Goal: Information Seeking & Learning: Learn about a topic

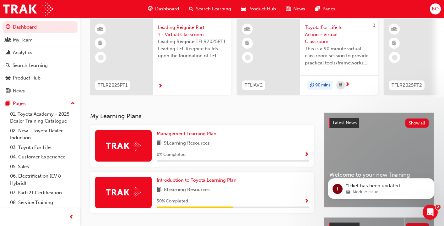
scroll to position [49, 0]
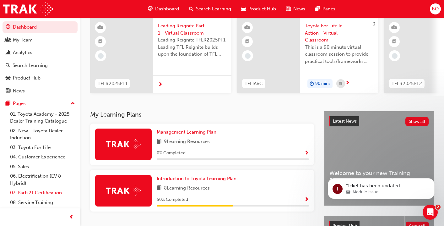
click at [49, 193] on link "07. Parts21 Certification" at bounding box center [43, 193] width 70 height 10
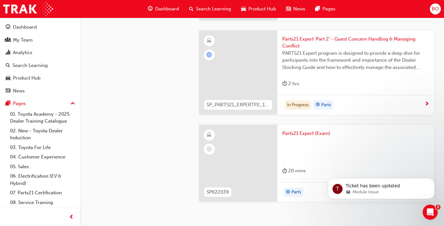
scroll to position [1805, 0]
click at [357, 35] on span "Parts21 Expert 'Part 2' - Guest Concern Handling & Managing Conflict" at bounding box center [355, 42] width 147 height 14
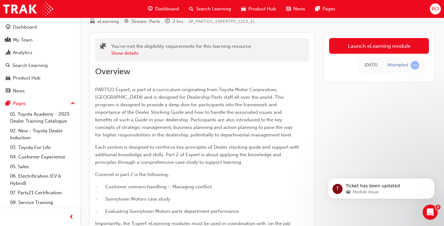
scroll to position [40, 0]
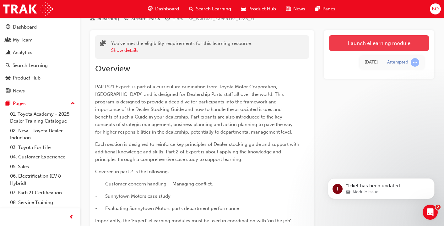
click at [391, 48] on link "Launch eLearning module" at bounding box center [379, 43] width 100 height 16
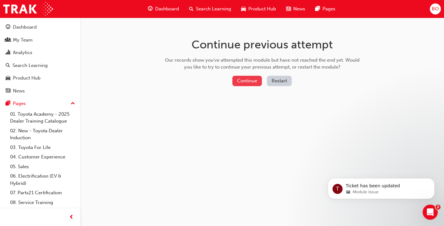
click at [260, 81] on button "Continue" at bounding box center [246, 81] width 29 height 10
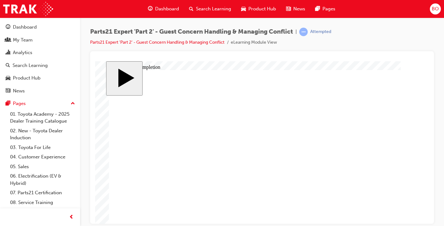
type input "6"
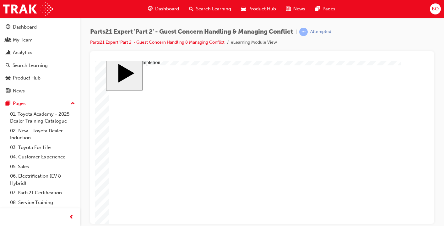
type input "6"
type input "2"
type input "2."
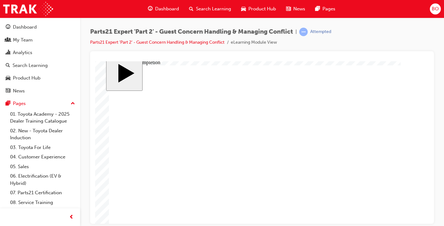
type input "2."
type input "2.5"
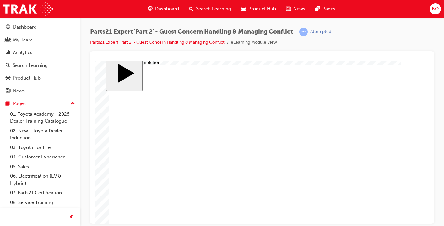
type input "3"
type input "3."
type input "3.5"
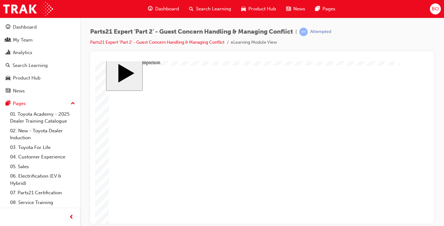
type input "3.5"
type input "2"
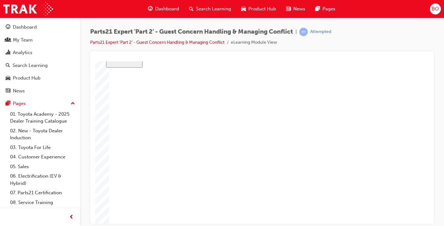
type input "2"
type input "2."
type input "2.5"
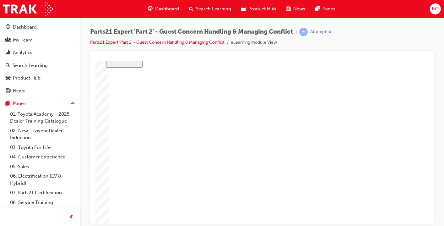
type input "2.5"
type input "6"
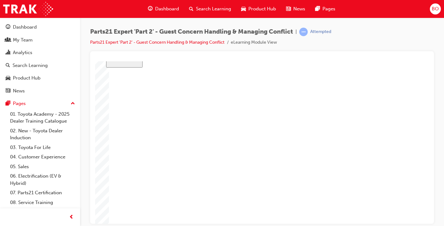
type input "6"
type input "2"
type input "4"
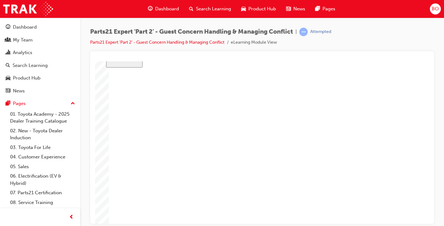
type input "4"
type input "41"
type input "41."
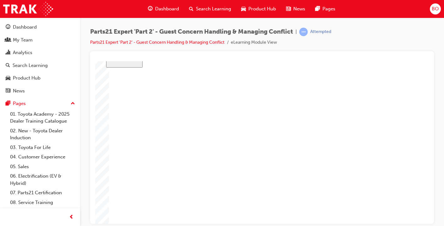
type input "41.6"
type input "41.66"
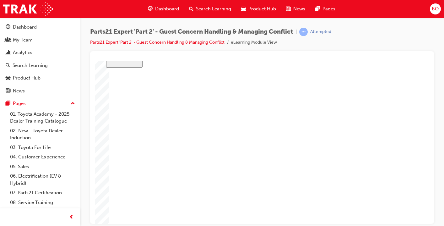
scroll to position [37, 0]
type input "41.66"
type input "2"
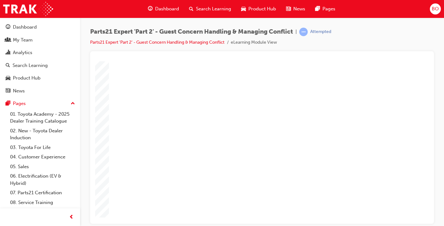
type input "2"
type input "2."
type input "2.5"
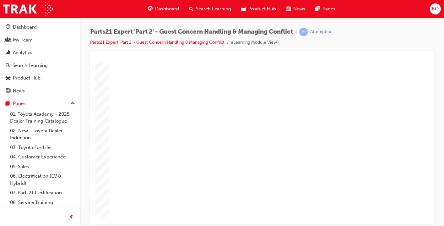
type input "2.5"
type input "6"
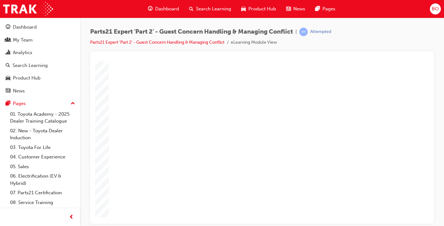
type input "4"
type input "41"
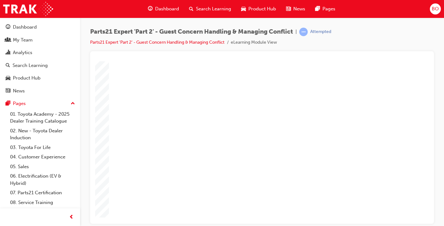
type input "41."
type input "41.6"
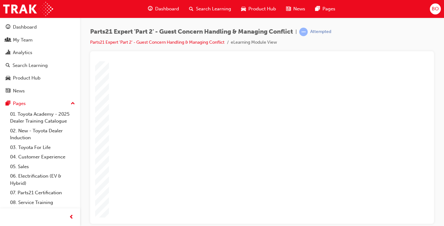
type input "41.66"
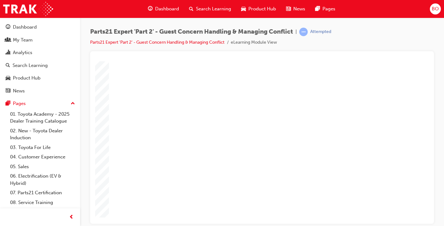
type input "4"
type input "1"
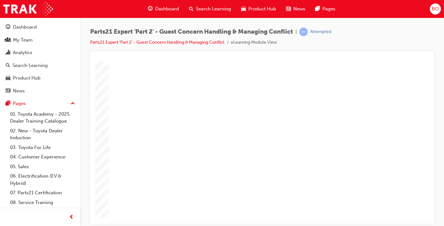
type input "1"
type input "16"
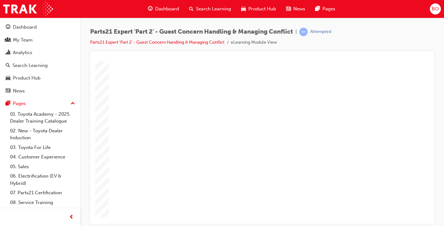
type input "2"
type input "25"
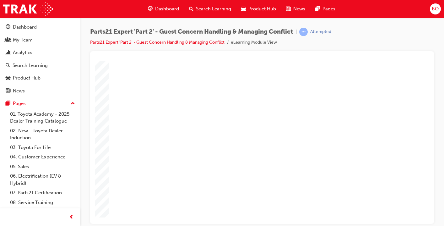
type input "6"
type input "2.5"
type input "3.5"
type input "2.5"
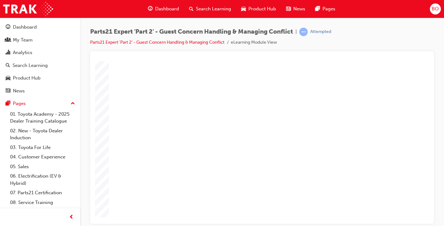
type input "41.66"
type input "2.5"
type input "6"
type input "41.66"
type input "4"
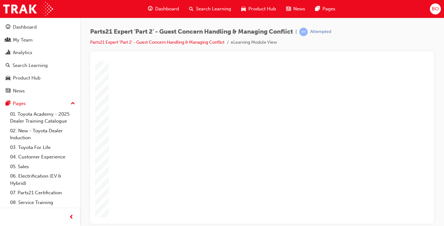
type input "16"
type input "25"
type input "6"
type input "2.5"
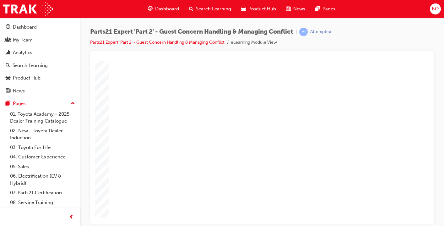
type input "3.5"
type input "2.5"
type input "41.66"
type input "2.5"
type input "6"
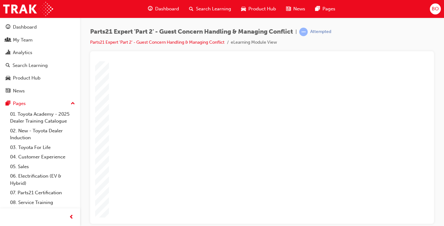
type input "41.66"
type input "4"
type input "16"
type input "25"
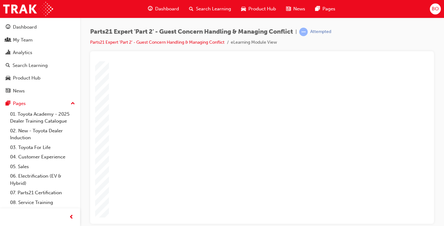
type input "6"
type input "2.5"
type input "3.5"
type input "2.5"
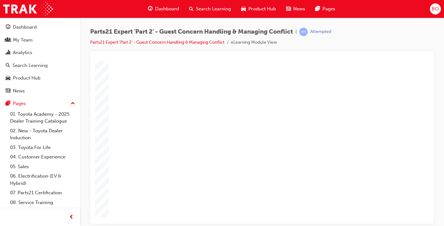
type input "41.66"
type input "2.5"
type input "6"
type input "41.66"
type input "4"
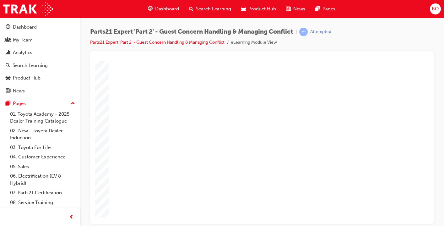
type input "16"
type input "25"
type input "6"
type input "2.5"
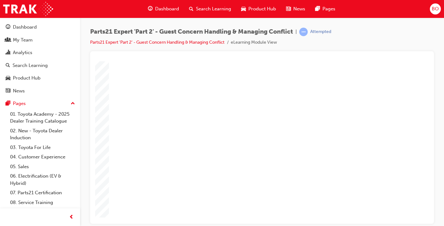
type input "3.5"
type input "2.5"
type input "41.66"
type input "2.5"
type input "6"
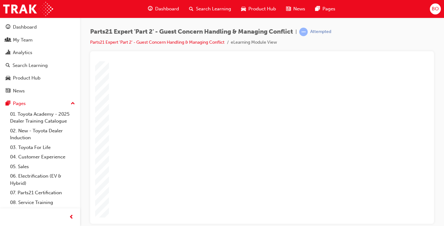
type input "41.66"
type input "4"
type input "16"
type input "25"
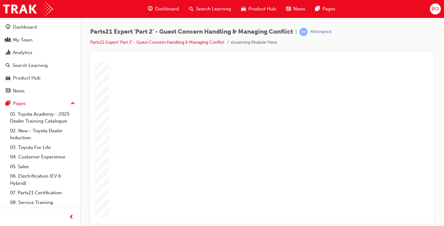
type input "41.6"
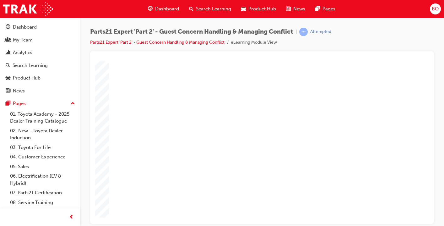
scroll to position [0, 1]
type input "41."
type input "41"
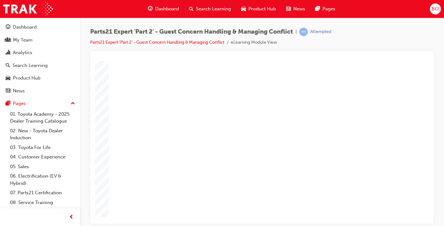
type input "41"
type input "4"
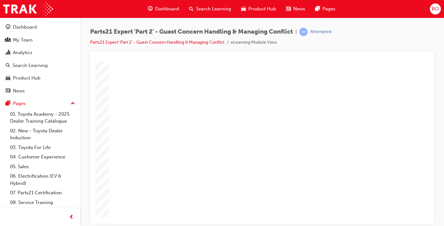
type input "41"
type input "41."
type input "41.6"
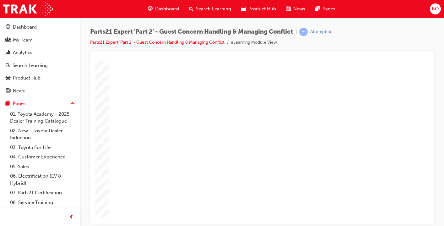
type input "41.6"
type input "41.66"
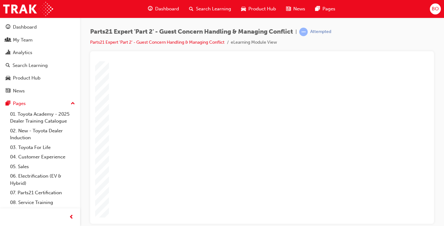
type input "6"
type input "2.5"
type input "3.5"
type input "2.5"
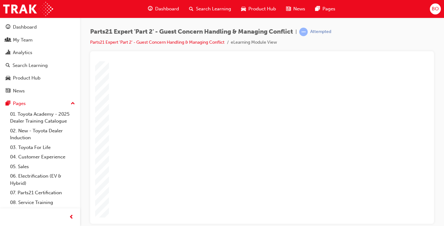
type input "41.66"
type input "2.5"
type input "6"
type input "41.66"
type input "4"
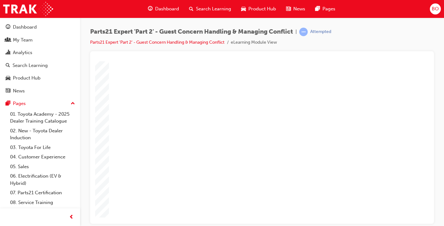
type input "16"
type input "25"
drag, startPoint x: 270, startPoint y: 82, endPoint x: 268, endPoint y: 85, distance: 3.9
drag, startPoint x: 262, startPoint y: 86, endPoint x: 262, endPoint y: 70, distance: 16.6
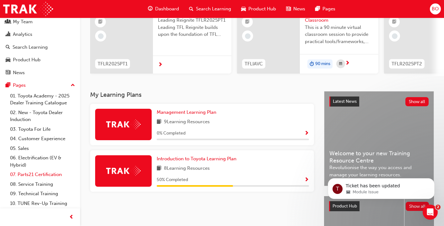
scroll to position [29, 0]
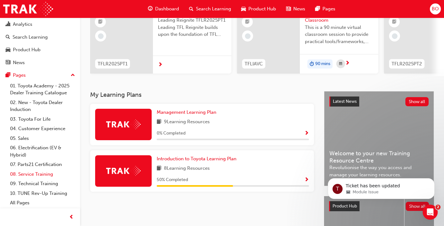
click at [34, 176] on link "08. Service Training" at bounding box center [43, 174] width 70 height 10
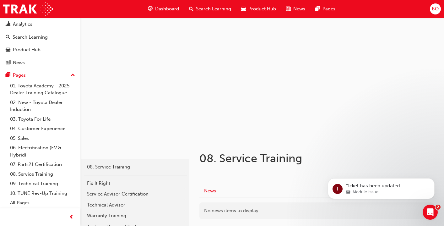
scroll to position [71, 0]
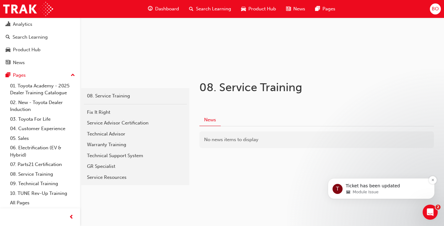
click at [370, 188] on p "Ticket has been updated" at bounding box center [385, 186] width 81 height 6
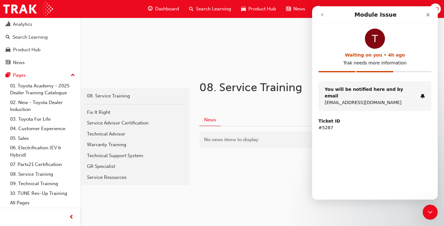
scroll to position [0, 0]
click at [428, 13] on icon "Close" at bounding box center [427, 14] width 5 height 5
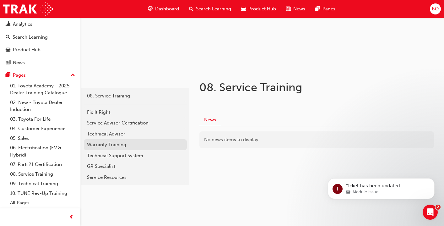
click at [120, 143] on div "Warranty Training" at bounding box center [135, 144] width 97 height 7
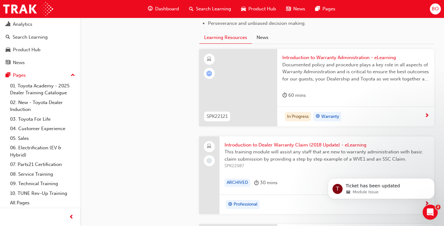
scroll to position [440, 0]
click at [326, 115] on span "Warranty" at bounding box center [330, 116] width 18 height 7
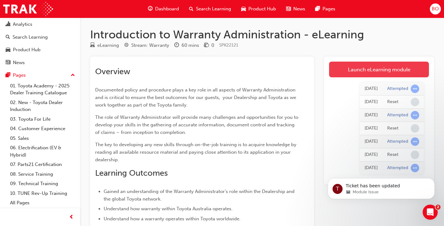
click at [367, 69] on link "Launch eLearning module" at bounding box center [379, 69] width 100 height 16
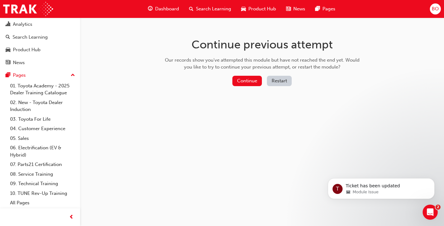
click at [281, 81] on button "Restart" at bounding box center [279, 81] width 25 height 10
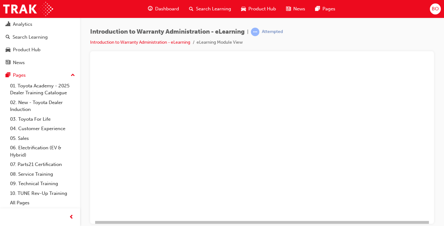
scroll to position [73, 0]
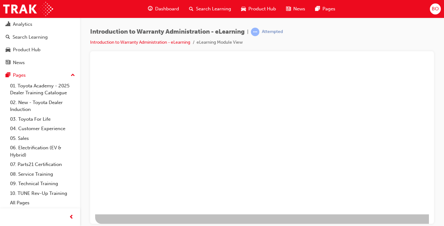
click at [244, 51] on div "play" at bounding box center [244, 51] width 0 height 0
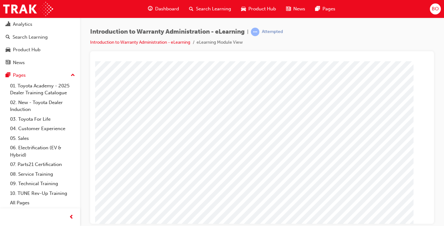
scroll to position [73, 93]
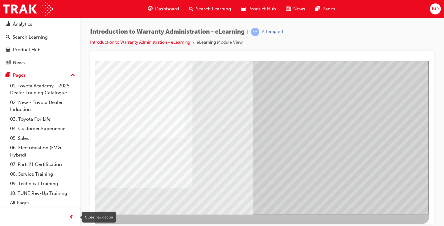
click at [72, 217] on span "prev-icon" at bounding box center [71, 217] width 5 height 8
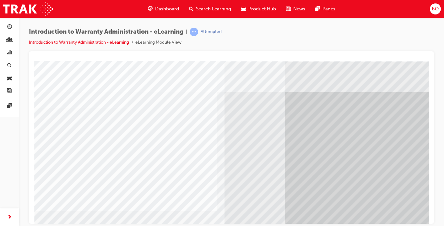
scroll to position [73, 0]
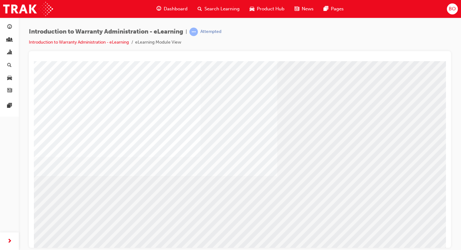
scroll to position [49, 0]
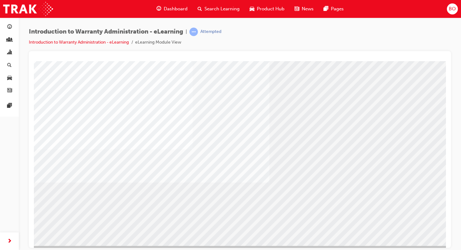
scroll to position [41, 14]
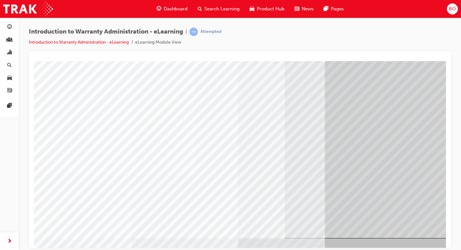
scroll to position [49, 14]
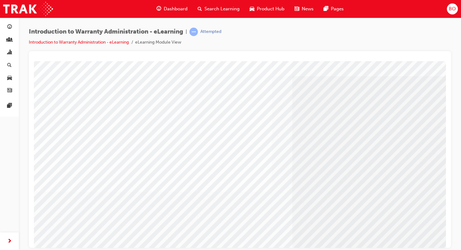
scroll to position [0, 14]
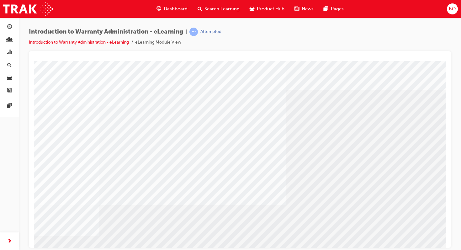
scroll to position [49, 0]
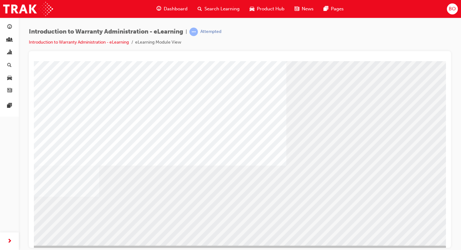
scroll to position [47, 0]
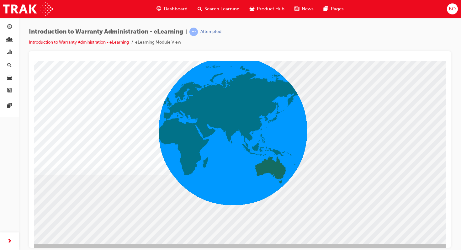
scroll to position [49, 14]
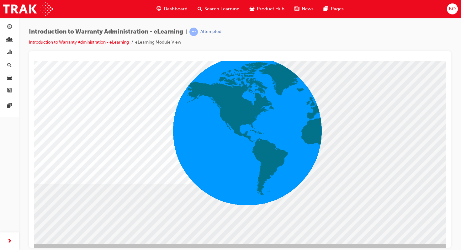
scroll to position [44, 0]
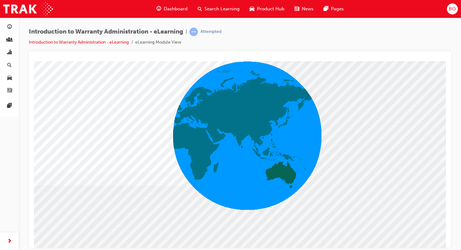
scroll to position [39, 14]
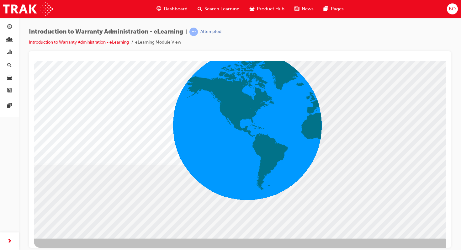
scroll to position [49, 14]
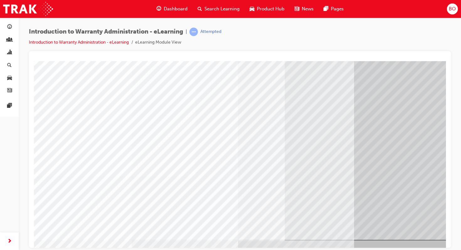
scroll to position [49, 0]
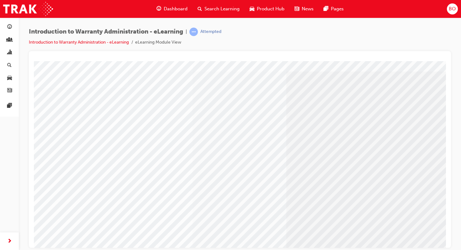
scroll to position [29, 0]
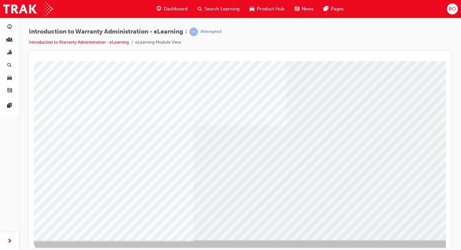
scroll to position [49, 0]
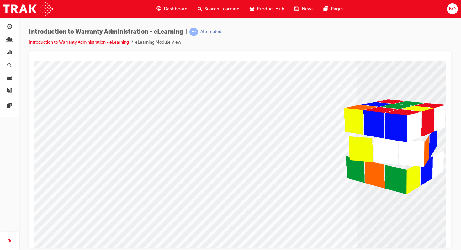
scroll to position [46, 0]
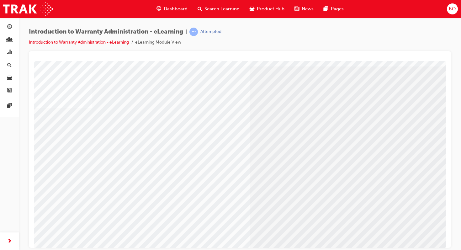
scroll to position [25, 13]
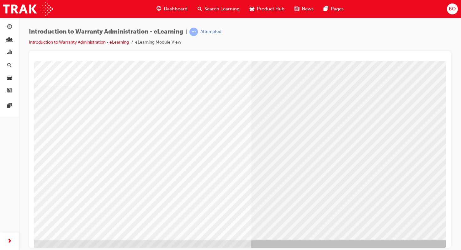
scroll to position [49, 13]
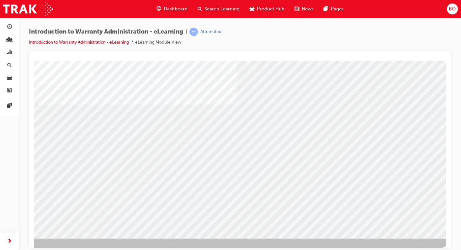
scroll to position [0, 0]
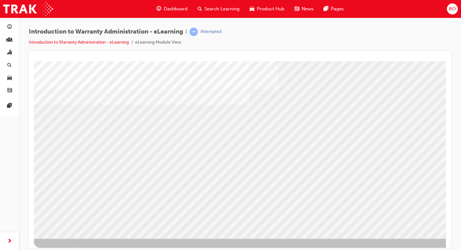
scroll to position [49, 13]
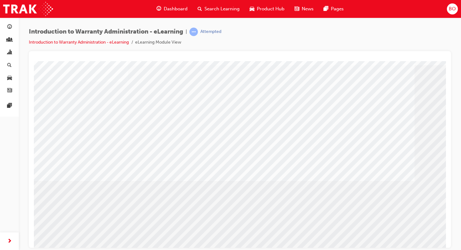
scroll to position [27, 0]
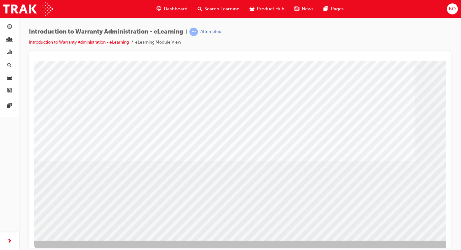
scroll to position [49, 0]
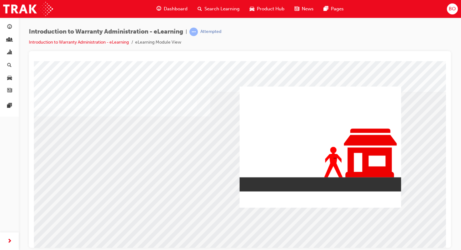
scroll to position [10, 0]
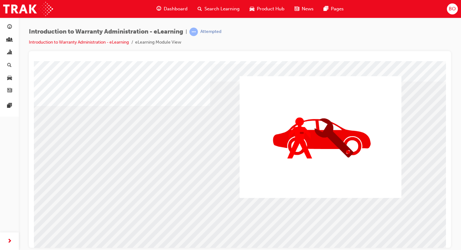
scroll to position [47, 0]
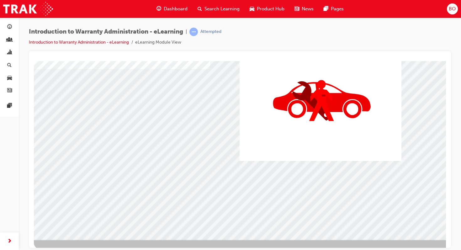
drag, startPoint x: 386, startPoint y: 191, endPoint x: 392, endPoint y: 197, distance: 8.5
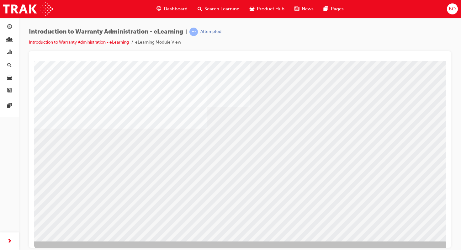
scroll to position [49, 0]
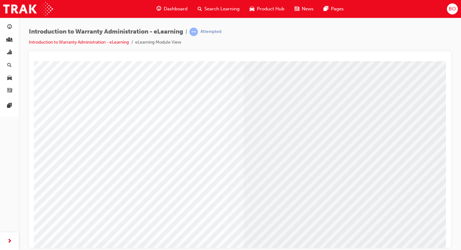
scroll to position [39, 14]
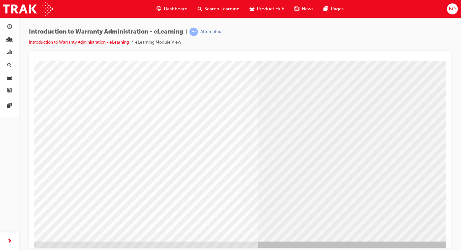
scroll to position [49, 0]
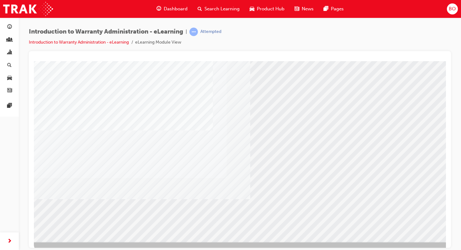
scroll to position [45, 0]
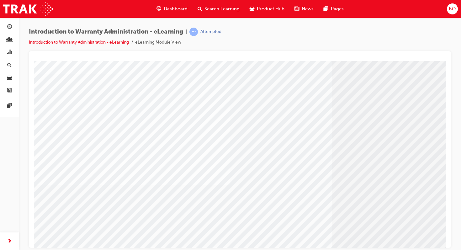
scroll to position [49, 0]
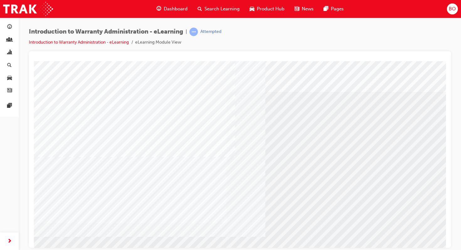
scroll to position [0, 0]
drag, startPoint x: 425, startPoint y: 224, endPoint x: 373, endPoint y: 218, distance: 52.4
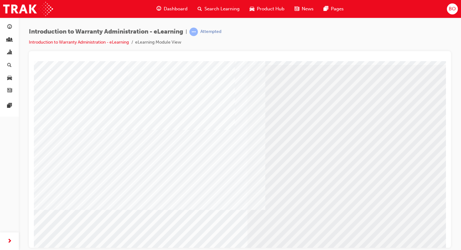
scroll to position [30, 0]
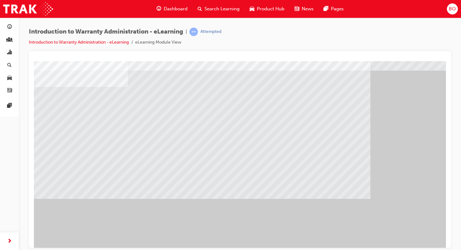
scroll to position [21, 0]
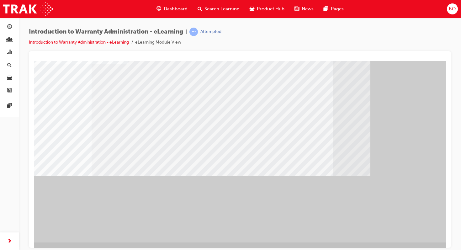
scroll to position [49, 0]
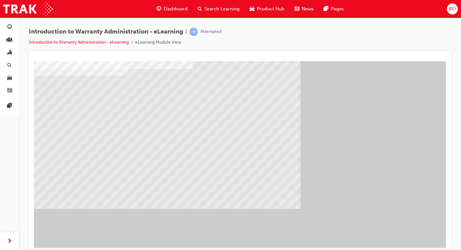
scroll to position [45, 0]
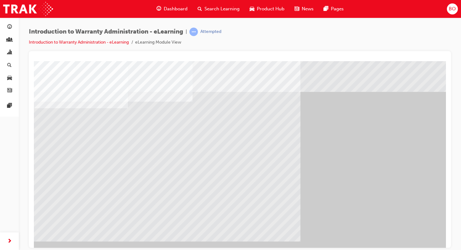
scroll to position [45, 0]
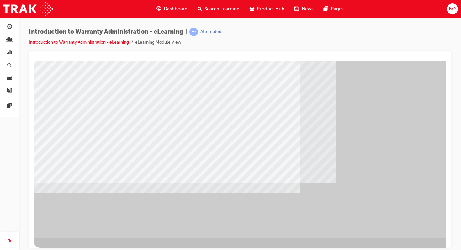
scroll to position [49, 14]
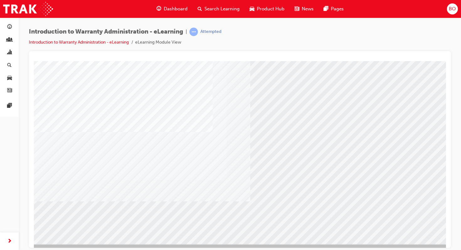
scroll to position [43, 0]
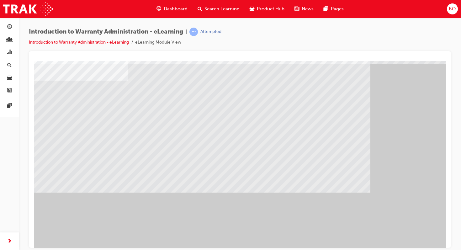
scroll to position [0, 0]
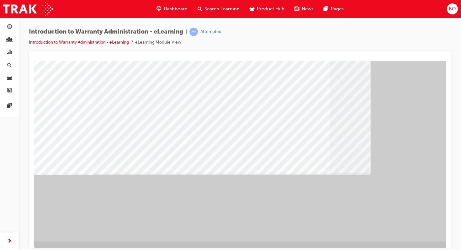
scroll to position [49, 0]
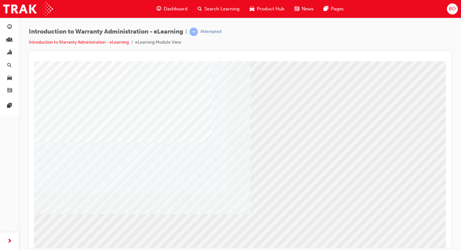
scroll to position [29, 0]
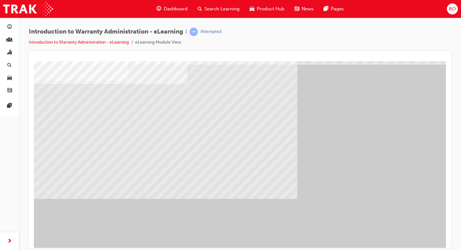
scroll to position [49, 0]
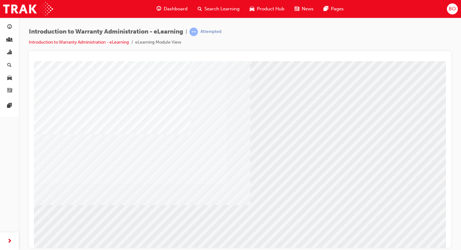
scroll to position [39, 0]
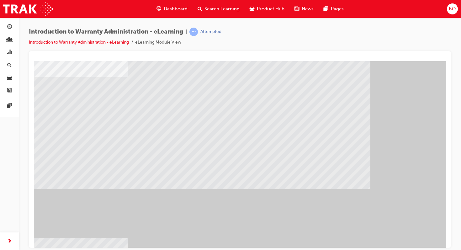
scroll to position [29, 0]
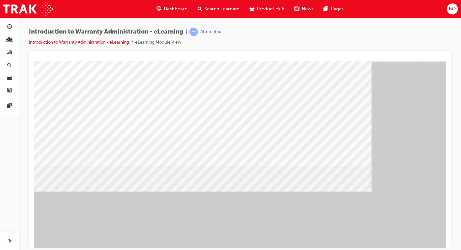
scroll to position [30, 0]
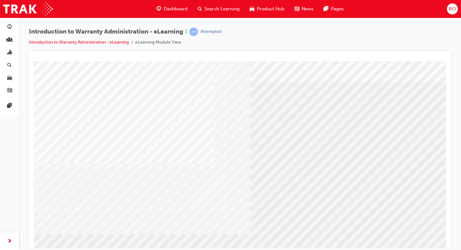
scroll to position [49, 0]
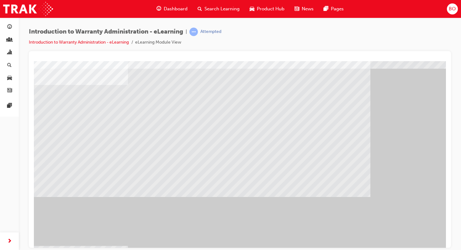
scroll to position [40, 0]
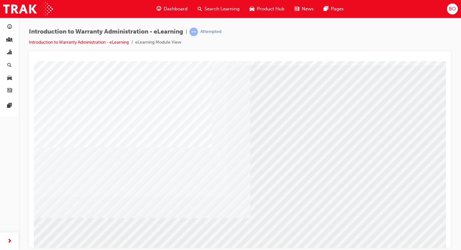
scroll to position [25, 0]
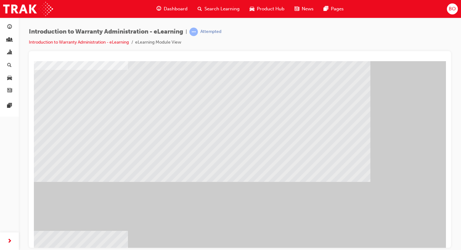
scroll to position [39, 0]
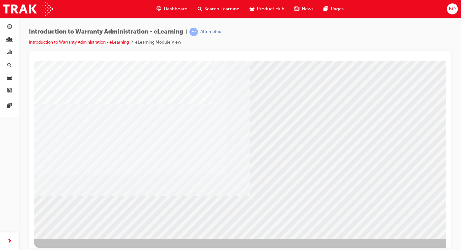
scroll to position [49, 0]
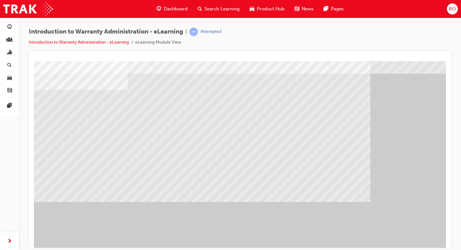
scroll to position [23, 0]
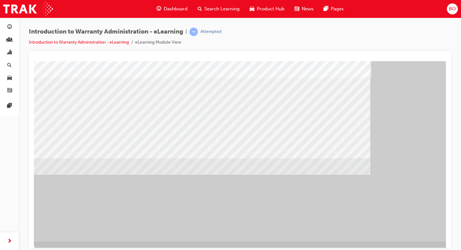
scroll to position [49, 0]
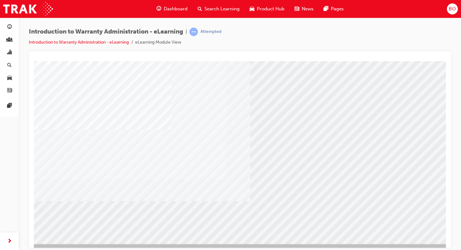
scroll to position [43, 0]
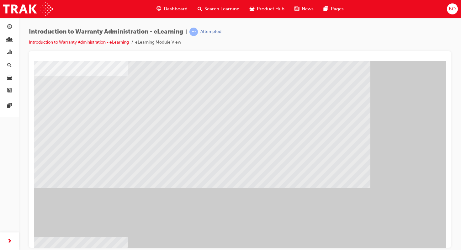
scroll to position [40, 0]
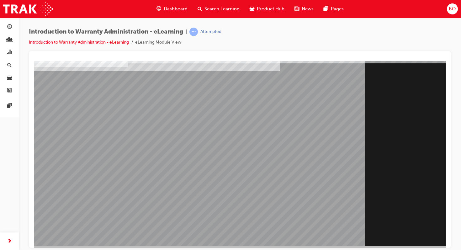
scroll to position [49, 0]
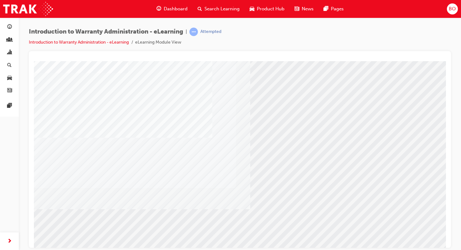
scroll to position [40, 0]
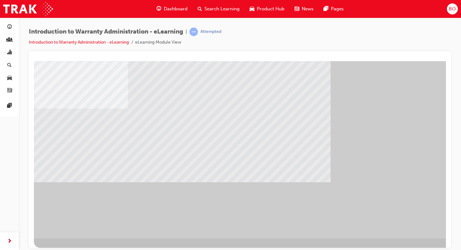
scroll to position [48, 0]
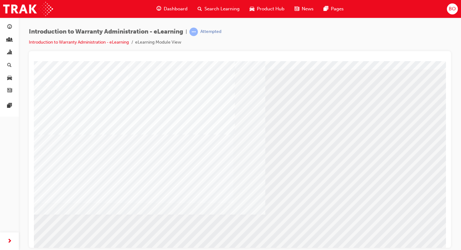
scroll to position [49, 0]
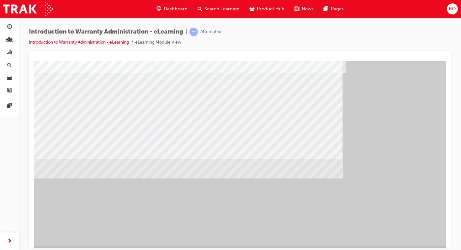
scroll to position [46, 0]
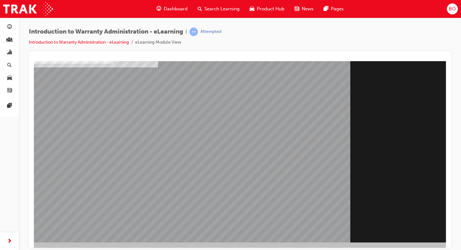
scroll to position [49, 14]
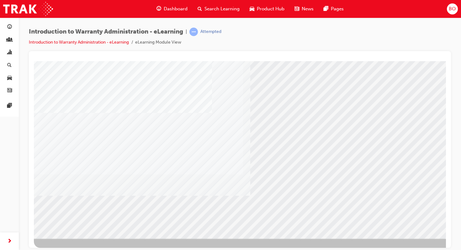
scroll to position [46, 0]
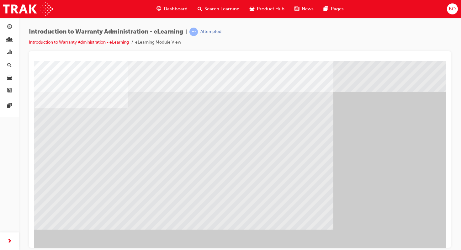
scroll to position [10, 0]
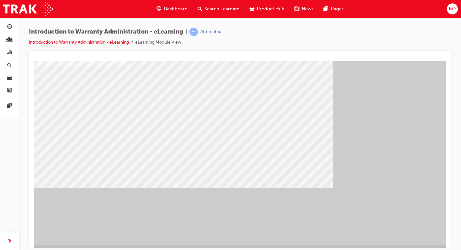
scroll to position [45, 0]
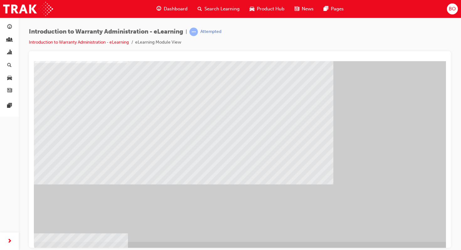
scroll to position [0, 0]
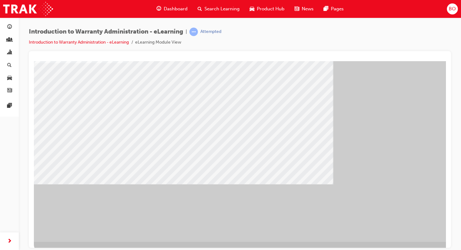
scroll to position [49, 0]
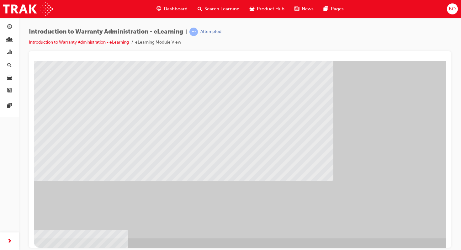
scroll to position [0, 0]
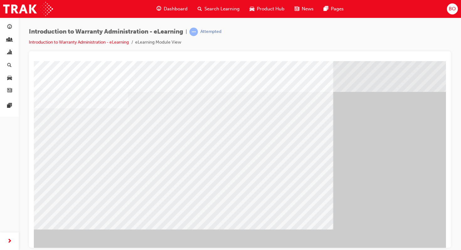
scroll to position [17, 0]
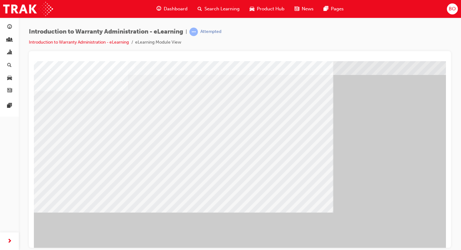
drag, startPoint x: 174, startPoint y: 151, endPoint x: 180, endPoint y: 121, distance: 30.3
drag, startPoint x: 180, startPoint y: 121, endPoint x: 296, endPoint y: 154, distance: 120.7
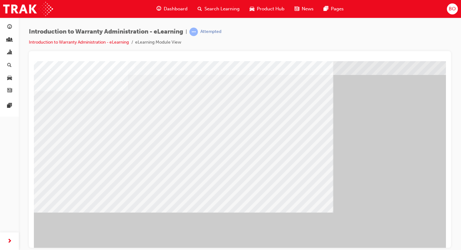
drag, startPoint x: 296, startPoint y: 154, endPoint x: 305, endPoint y: 165, distance: 13.8
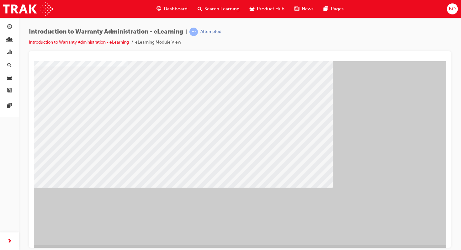
scroll to position [49, 0]
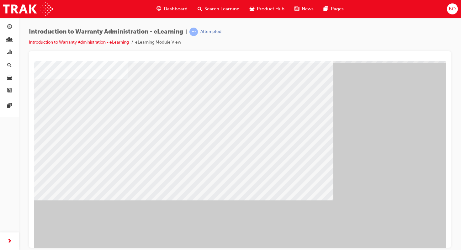
scroll to position [30, 0]
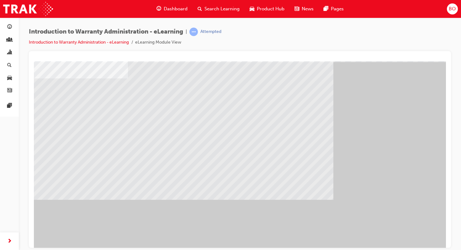
scroll to position [0, 0]
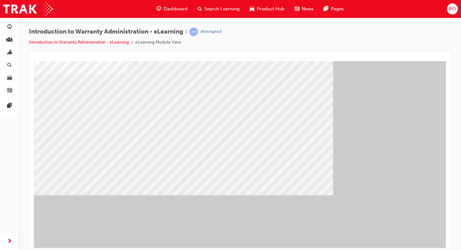
scroll to position [35, 0]
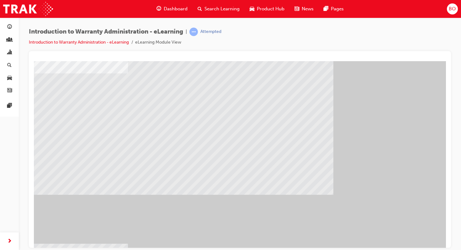
scroll to position [0, 0]
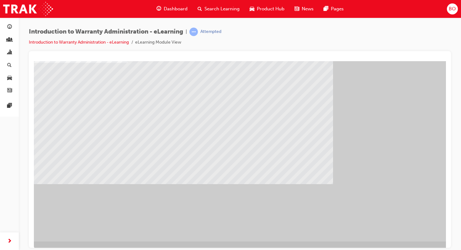
scroll to position [49, 0]
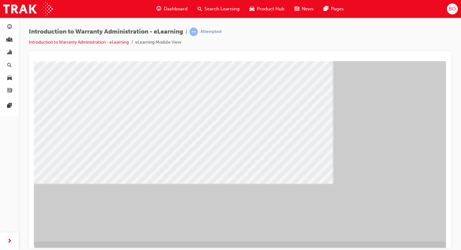
scroll to position [49, 0]
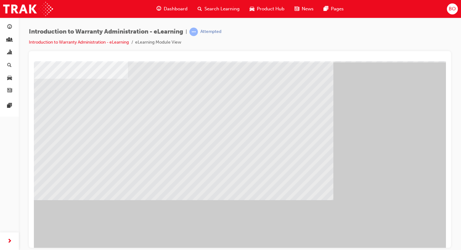
scroll to position [35, 0]
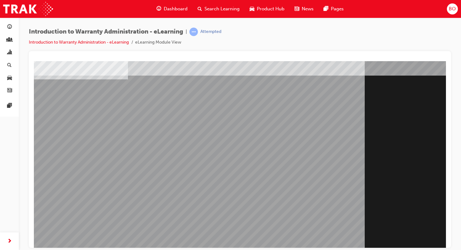
scroll to position [49, 0]
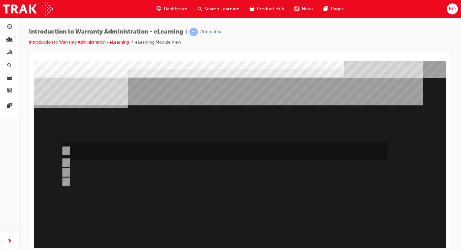
click at [67, 148] on input "The Dealer submits a request for an exchange via an Audio Exchange Form or an e…" at bounding box center [64, 150] width 7 height 7
radio input "true"
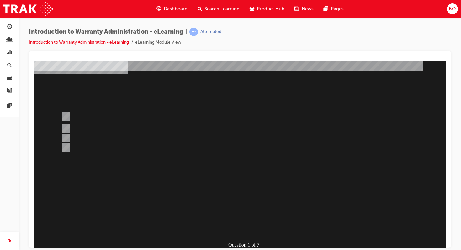
scroll to position [40, 0]
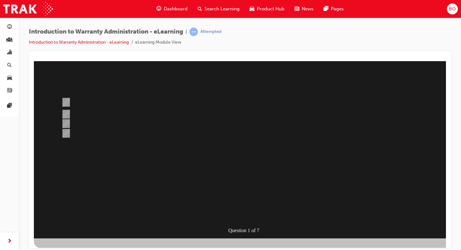
click at [322, 201] on div at bounding box center [247, 125] width 427 height 226
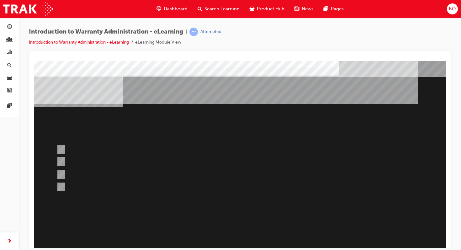
scroll to position [1, 6]
click at [110, 174] on div at bounding box center [217, 174] width 326 height 17
radio input "true"
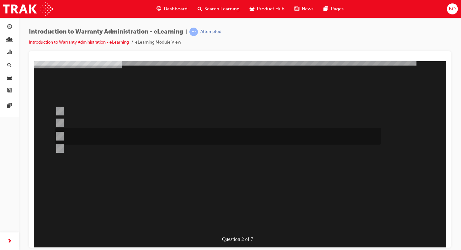
scroll to position [49, 6]
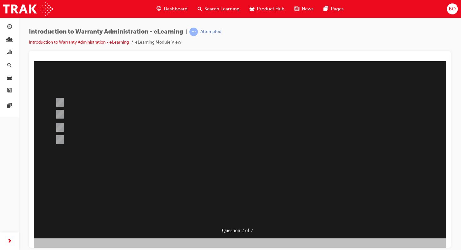
click at [302, 167] on div at bounding box center [241, 125] width 427 height 226
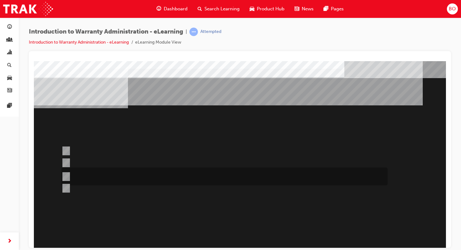
click at [66, 174] on input "No, not all components have the same coverage, for example the vehicles 12V bat…" at bounding box center [64, 176] width 7 height 7
radio input "true"
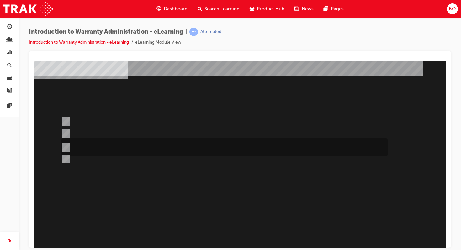
scroll to position [30, 0]
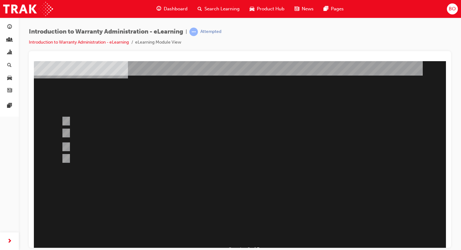
click at [270, 171] on div at bounding box center [247, 144] width 427 height 226
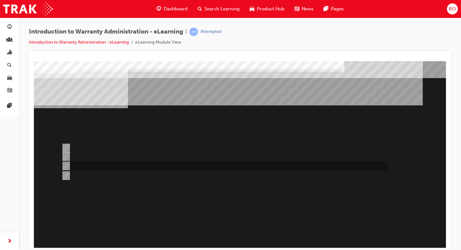
click at [95, 165] on div at bounding box center [223, 165] width 326 height 9
radio input "true"
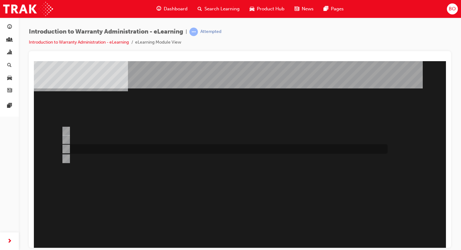
scroll to position [32, 0]
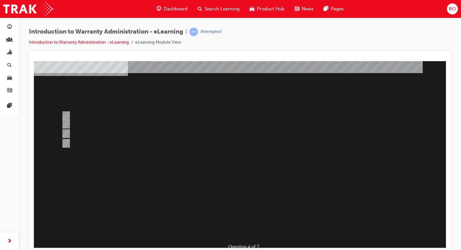
click at [67, 143] on div at bounding box center [247, 142] width 427 height 226
click at [67, 143] on input "Outstanding CSE (Customer Service Exercise) Reports can be run using WiNpaq." at bounding box center [64, 143] width 7 height 7
radio input "true"
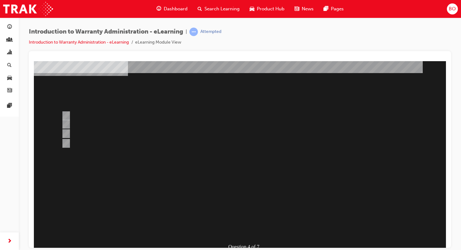
click at [279, 195] on div at bounding box center [247, 142] width 427 height 226
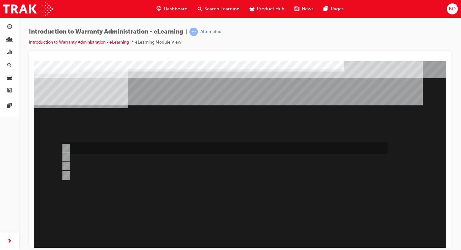
click at [68, 148] on div at bounding box center [223, 148] width 326 height 12
radio input "true"
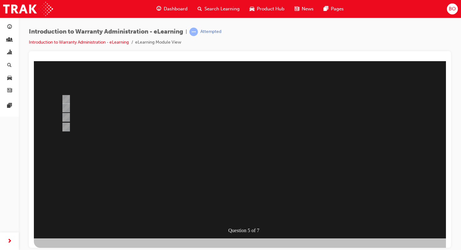
click at [278, 159] on div at bounding box center [247, 125] width 427 height 226
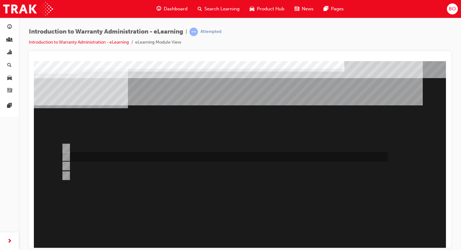
click at [68, 155] on input "The Warranty Policy & Procedures Manual." at bounding box center [64, 156] width 7 height 7
radio input "true"
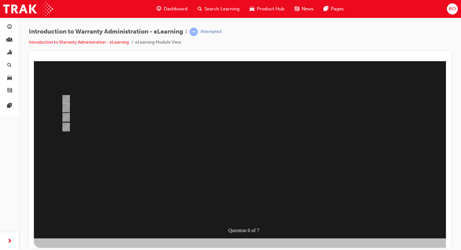
click at [295, 166] on div at bounding box center [247, 125] width 427 height 226
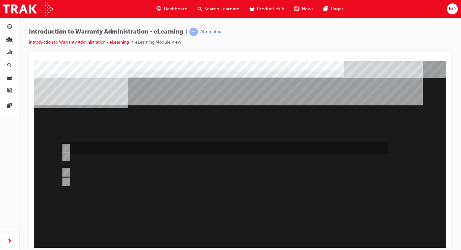
click at [68, 146] on input "The WPPM is to be used as a guide only and Dealers can adjudicate independently." at bounding box center [64, 148] width 7 height 7
radio input "true"
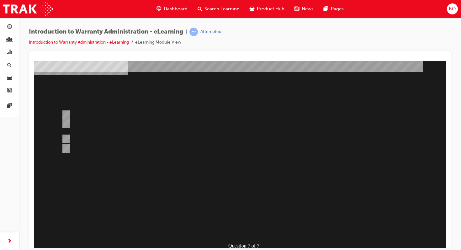
scroll to position [42, 0]
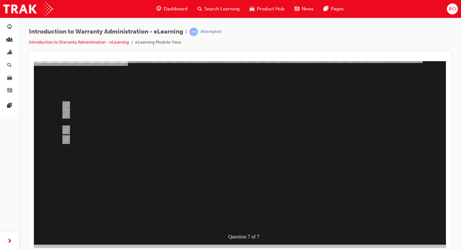
click at [310, 168] on div at bounding box center [247, 132] width 427 height 226
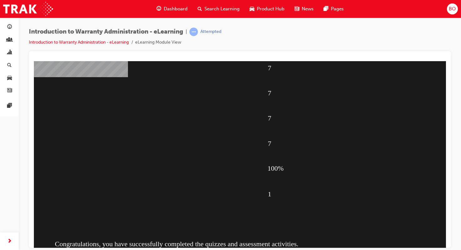
scroll to position [49, 0]
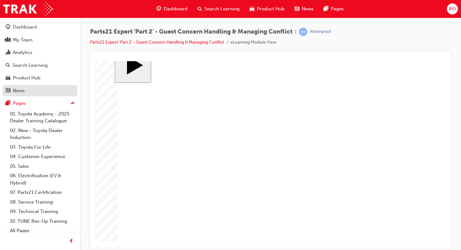
scroll to position [4, 0]
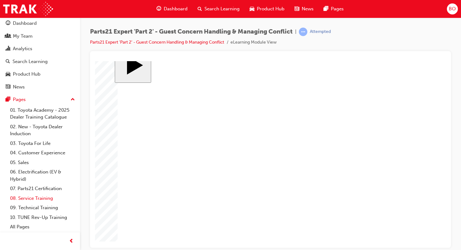
click at [25, 197] on link "08. Service Training" at bounding box center [43, 199] width 70 height 10
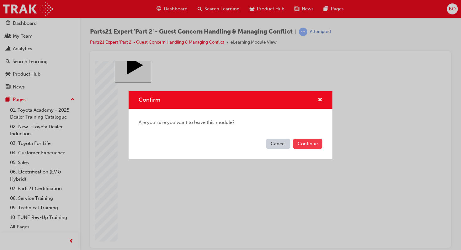
click at [302, 141] on button "Continue" at bounding box center [307, 144] width 29 height 10
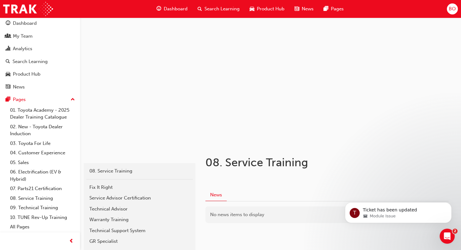
scroll to position [51, 0]
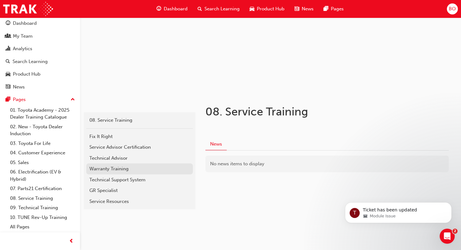
click at [127, 169] on div "Warranty Training" at bounding box center [139, 168] width 100 height 7
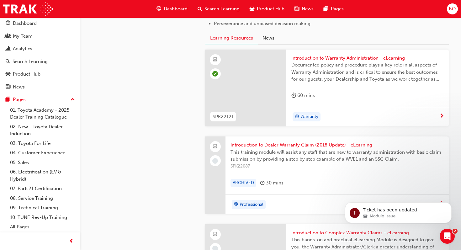
scroll to position [442, 0]
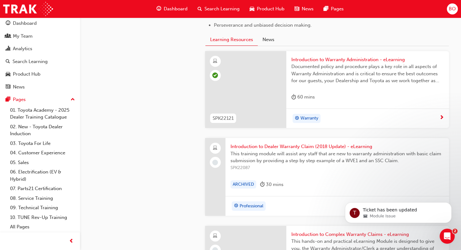
click at [348, 145] on span "Introduction to Dealer Warranty Claim (2018 Update) - eLearning" at bounding box center [338, 146] width 214 height 7
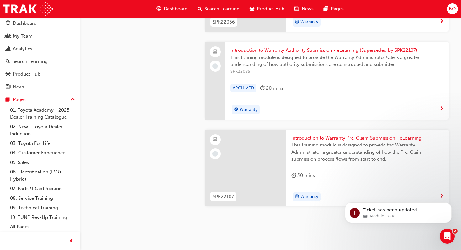
scroll to position [714, 0]
click at [339, 135] on span "Introduction to Warranty Pre-Claim Submission - eLearning" at bounding box center [367, 136] width 153 height 7
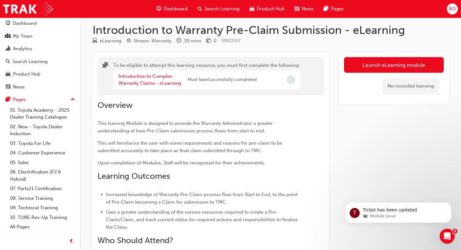
scroll to position [4, 0]
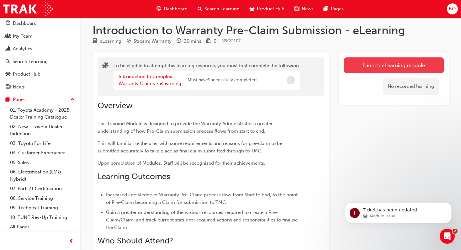
click at [399, 69] on button "Launch eLearning module" at bounding box center [394, 65] width 100 height 16
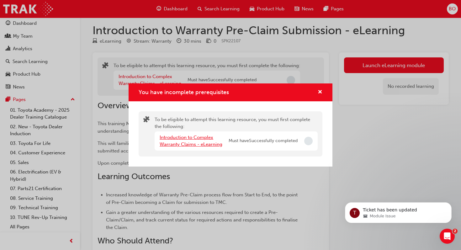
click at [187, 142] on link "Introduction to Complex Warranty Claims - eLearning" at bounding box center [191, 141] width 63 height 13
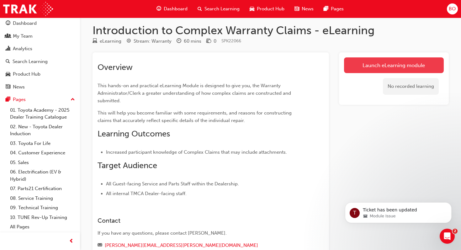
click at [385, 65] on link "Launch eLearning module" at bounding box center [394, 65] width 100 height 16
